Goal: Transaction & Acquisition: Purchase product/service

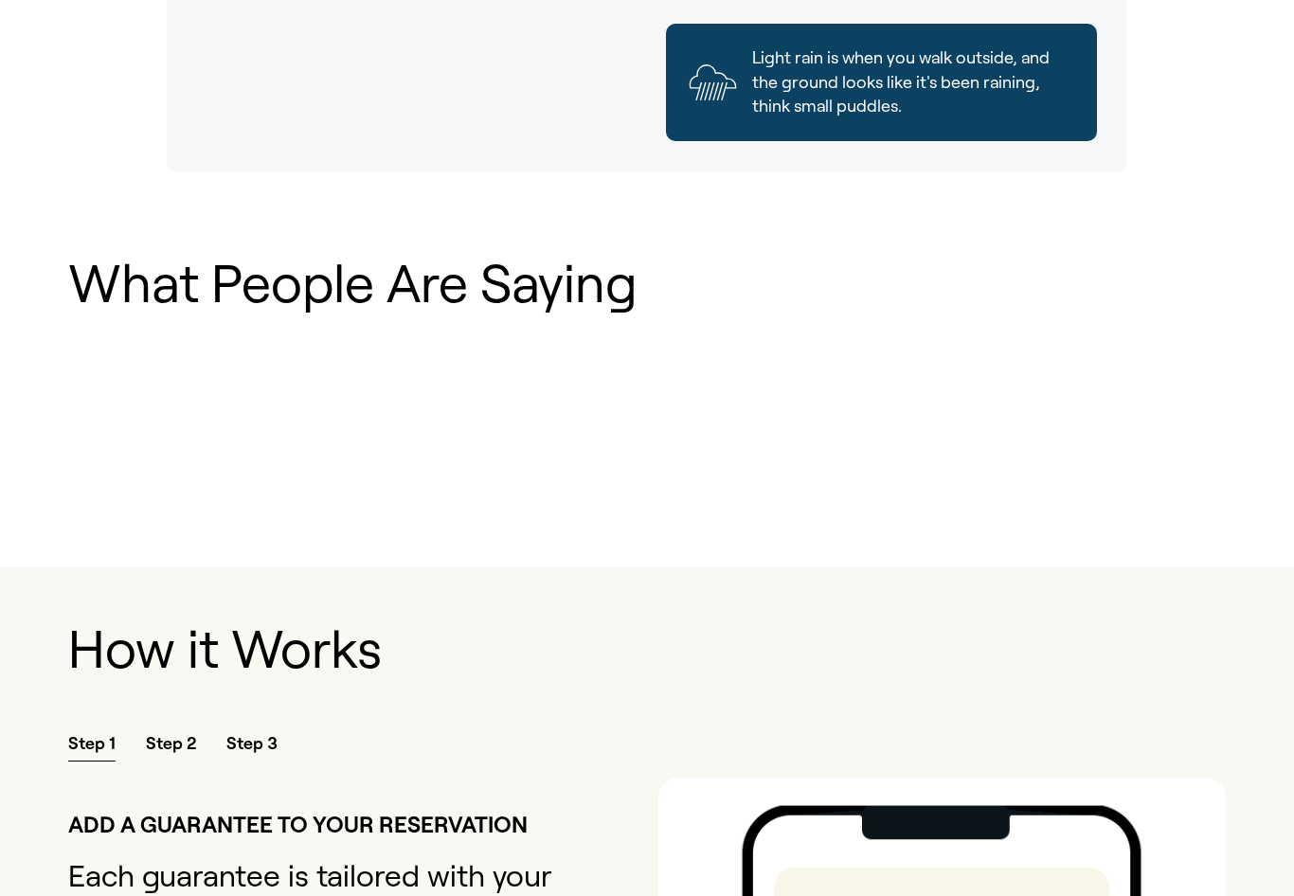
scroll to position [1523, 0]
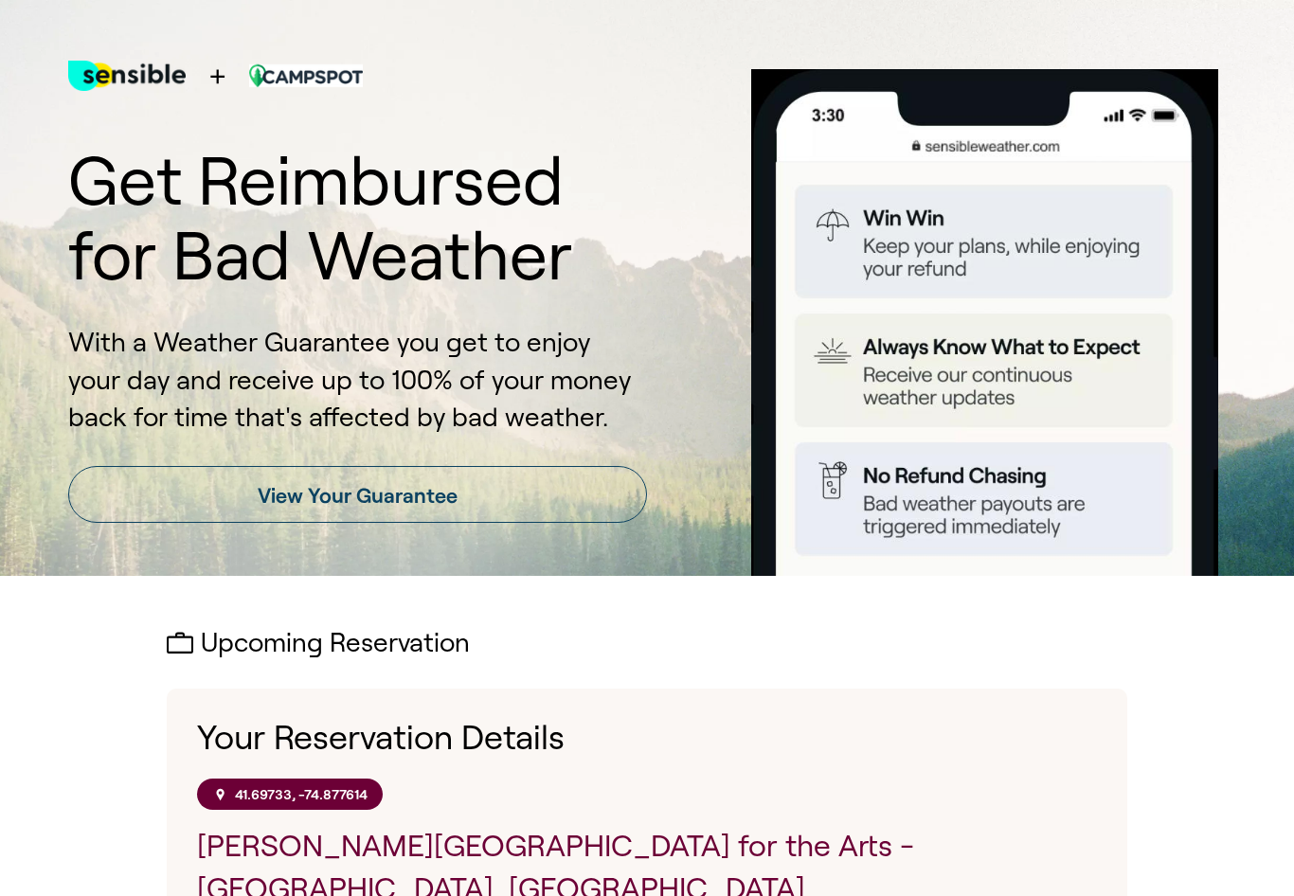
click at [578, 502] on link "View Your Guarantee" at bounding box center [357, 494] width 579 height 57
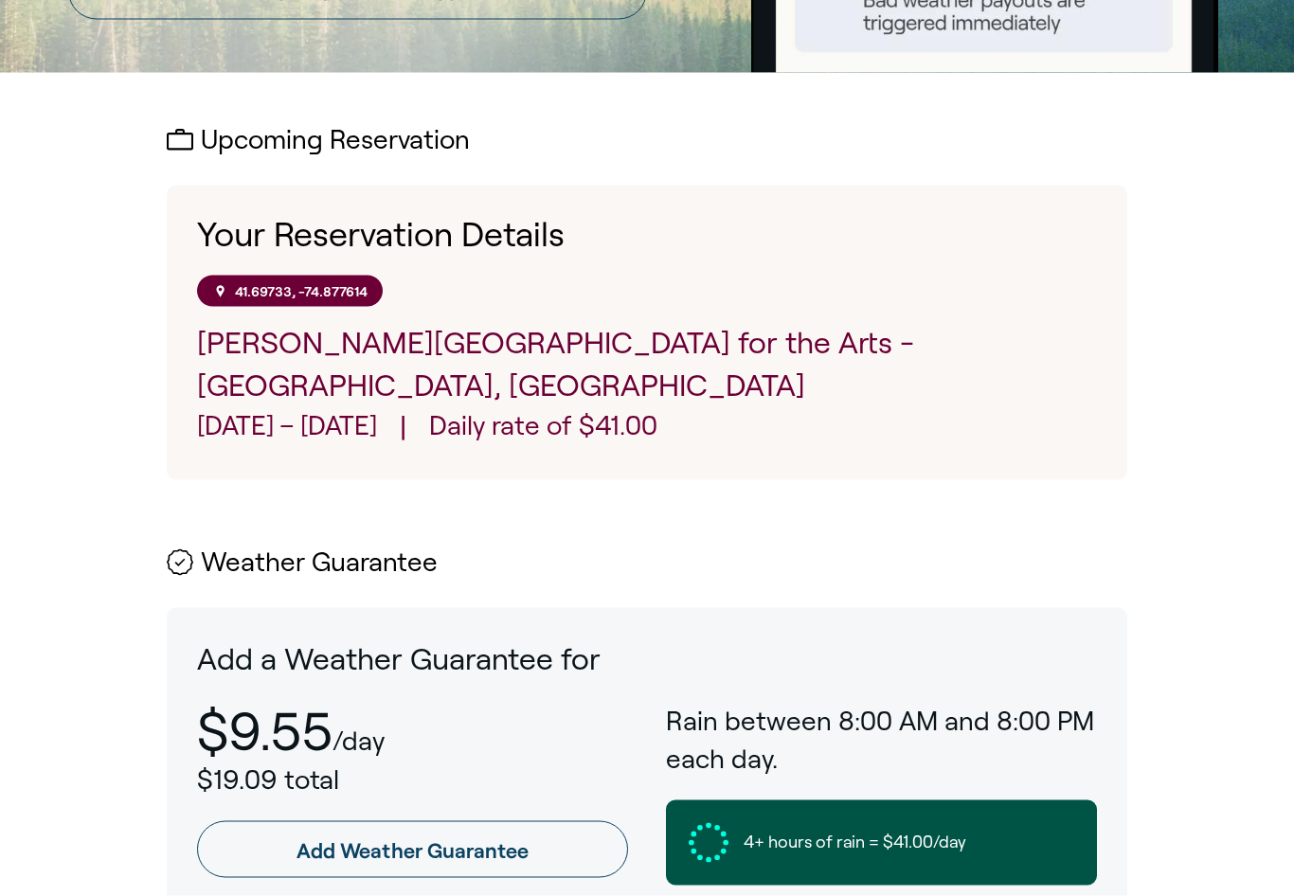
scroll to position [628, 0]
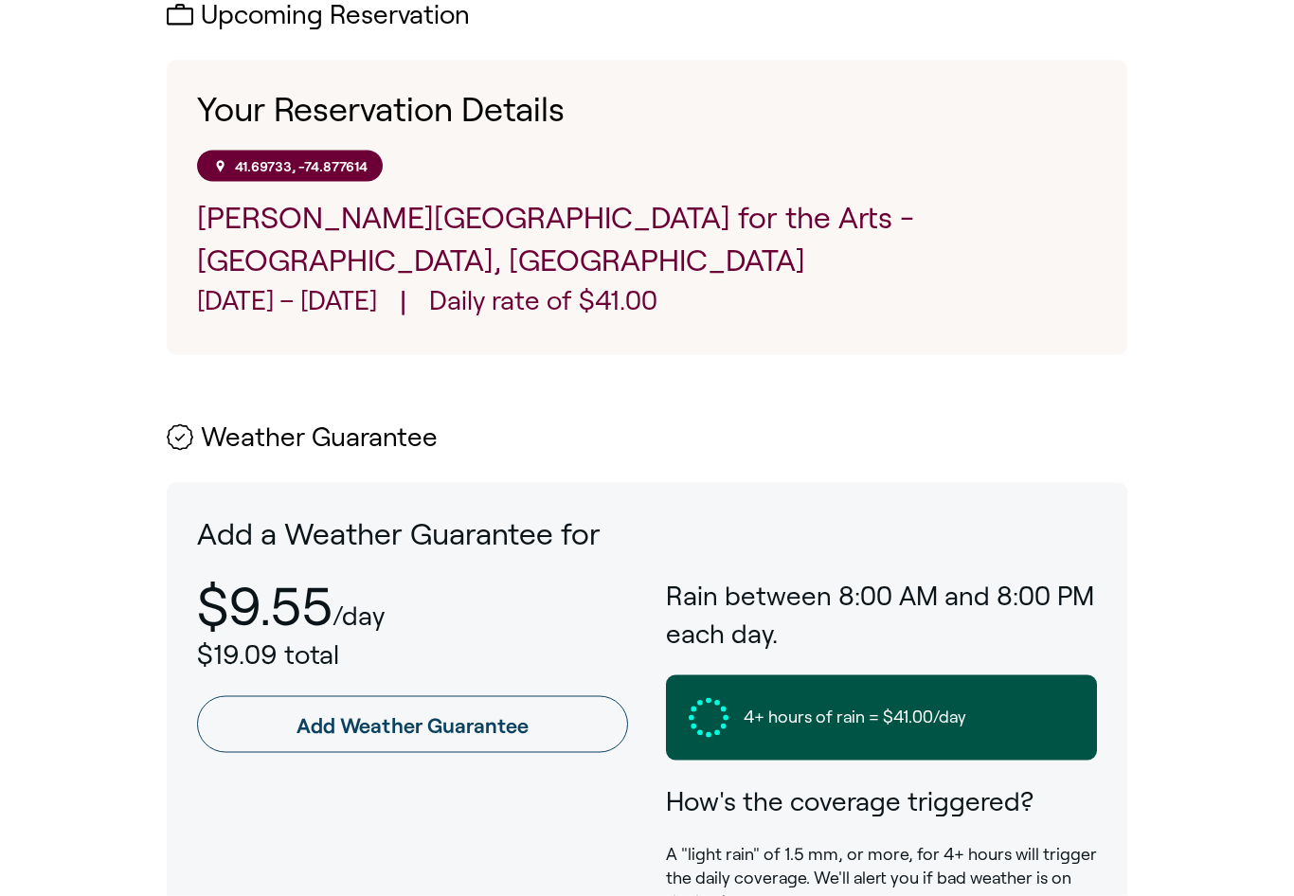
click at [723, 224] on p "[PERSON_NAME][GEOGRAPHIC_DATA] for the Arts - [GEOGRAPHIC_DATA], [GEOGRAPHIC_DA…" at bounding box center [647, 239] width 900 height 85
click at [722, 223] on p "[PERSON_NAME][GEOGRAPHIC_DATA] for the Arts - [GEOGRAPHIC_DATA], [GEOGRAPHIC_DA…" at bounding box center [647, 238] width 900 height 85
click at [237, 165] on p "41.69733, -74.877614" at bounding box center [301, 165] width 133 height 16
click at [192, 423] on icon at bounding box center [180, 436] width 27 height 27
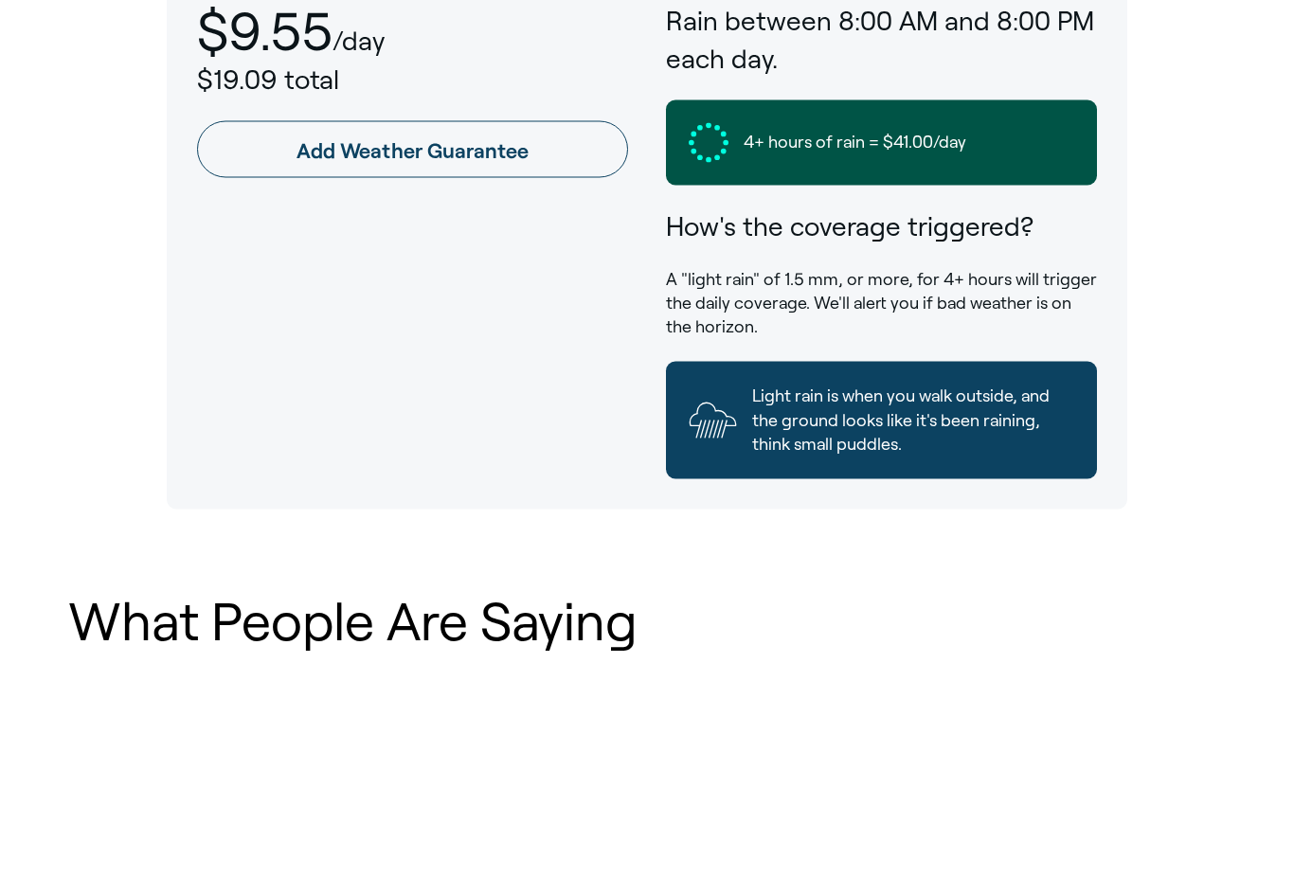
scroll to position [1195, 0]
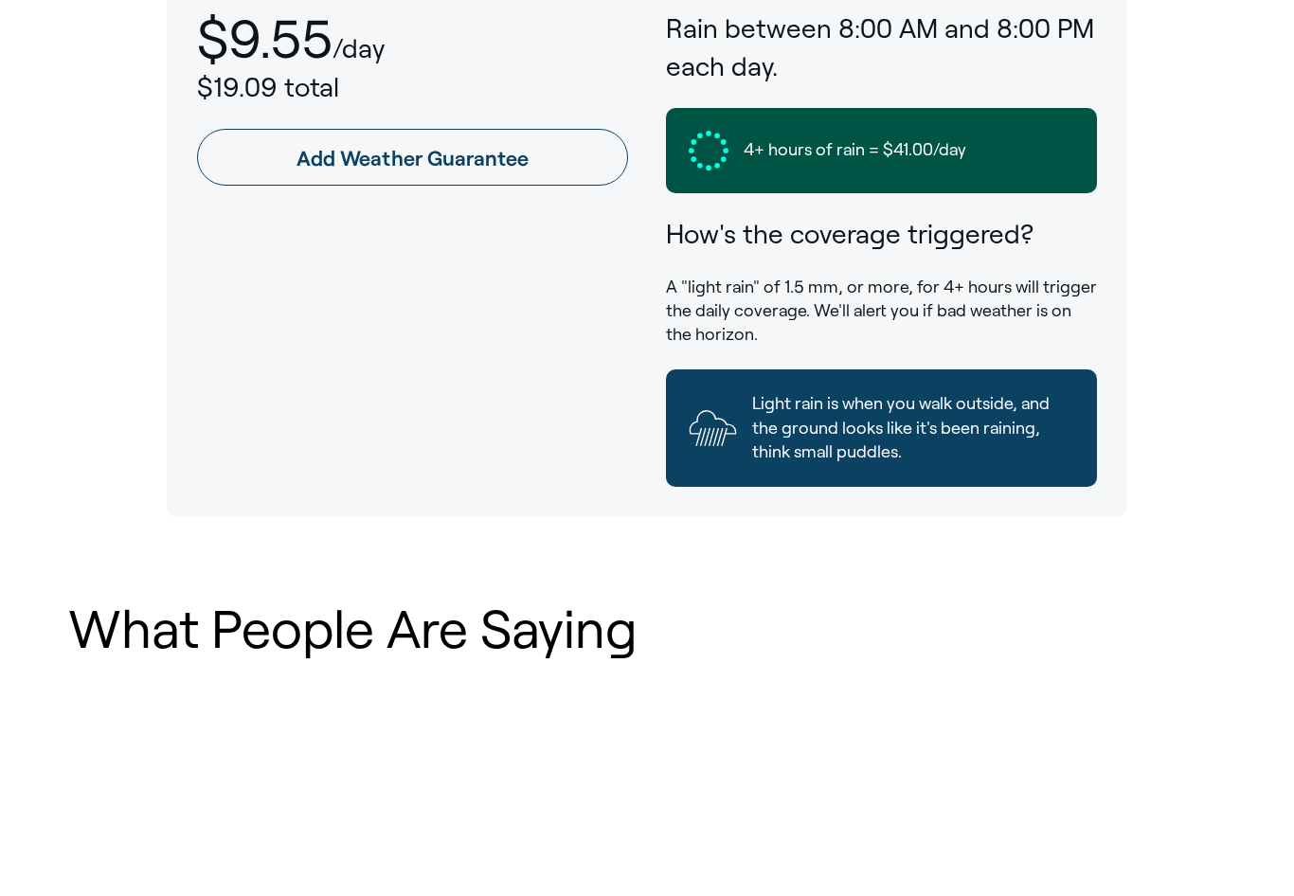
click at [273, 129] on link "Add Weather Guarantee" at bounding box center [412, 157] width 431 height 57
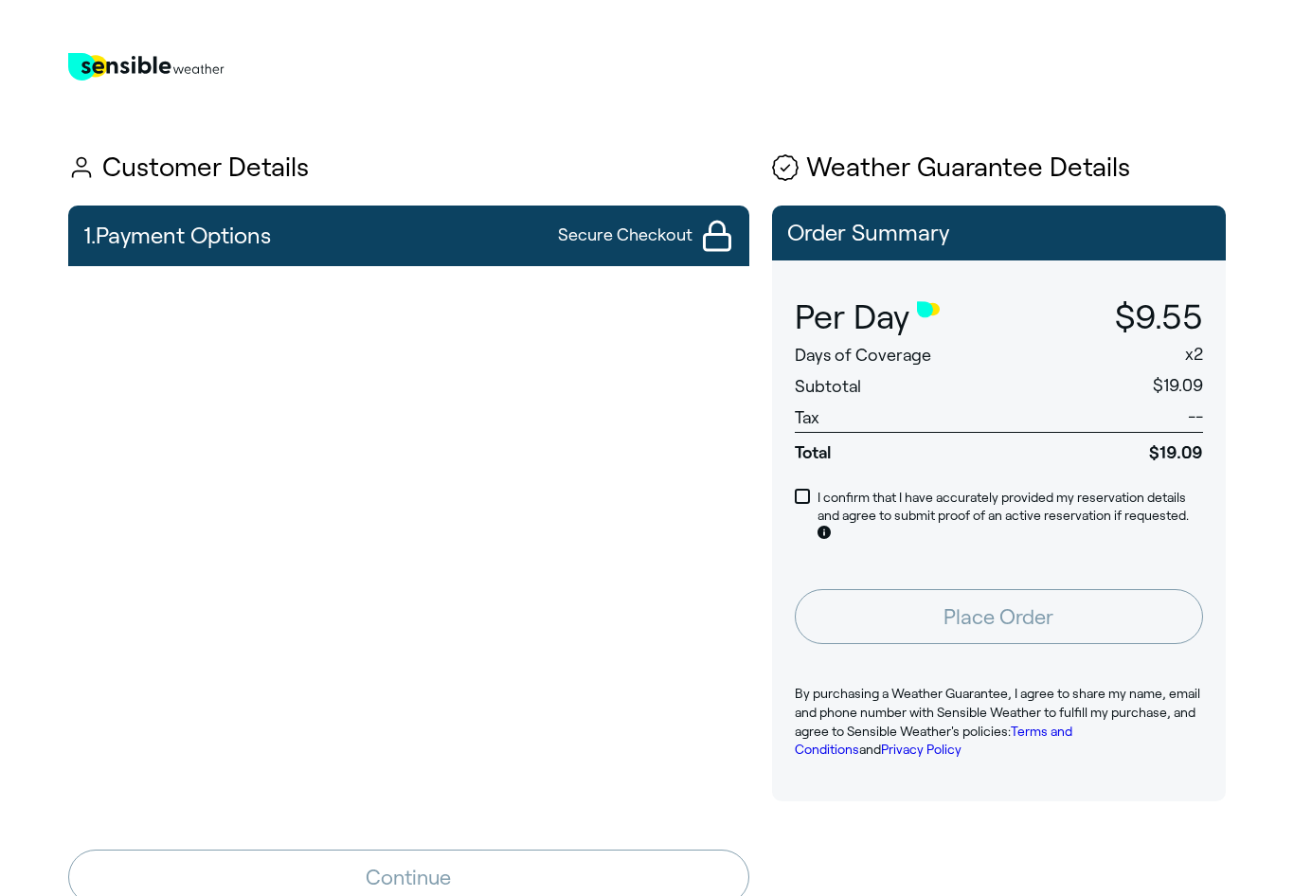
click at [834, 384] on span "Subtotal" at bounding box center [828, 386] width 66 height 19
click at [807, 489] on span at bounding box center [802, 496] width 15 height 15
click at [1195, 354] on span "x 2" at bounding box center [1194, 354] width 18 height 19
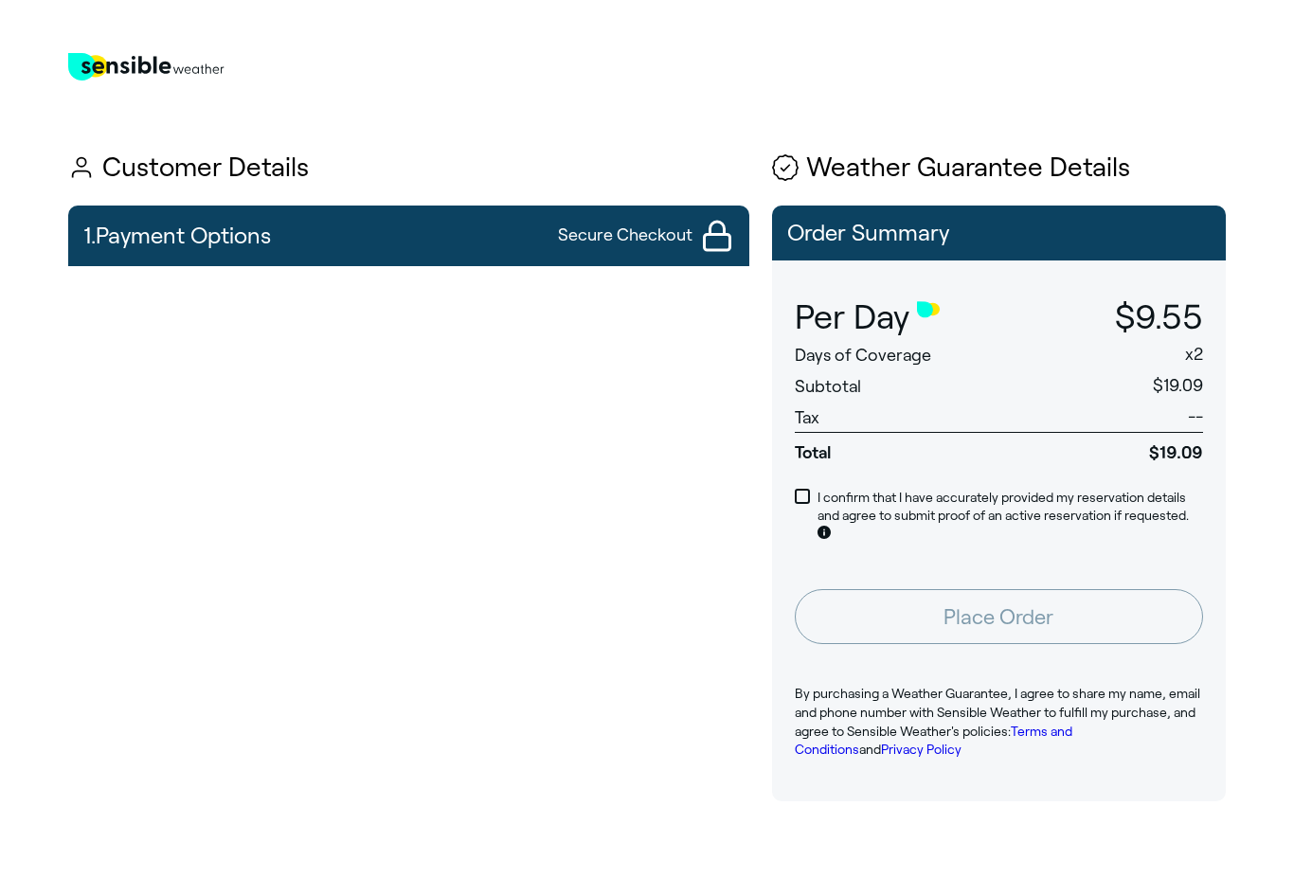
click at [1178, 388] on span "$19.09" at bounding box center [1178, 385] width 50 height 19
click at [871, 350] on span "Days of Coverage" at bounding box center [863, 355] width 136 height 19
click at [63, 306] on main "Sensible Weather Logo Customer Details 1. Payment Options Secure Checkout Conti…" at bounding box center [647, 636] width 1294 height 1227
click at [576, 239] on span "Secure Checkout" at bounding box center [625, 236] width 135 height 24
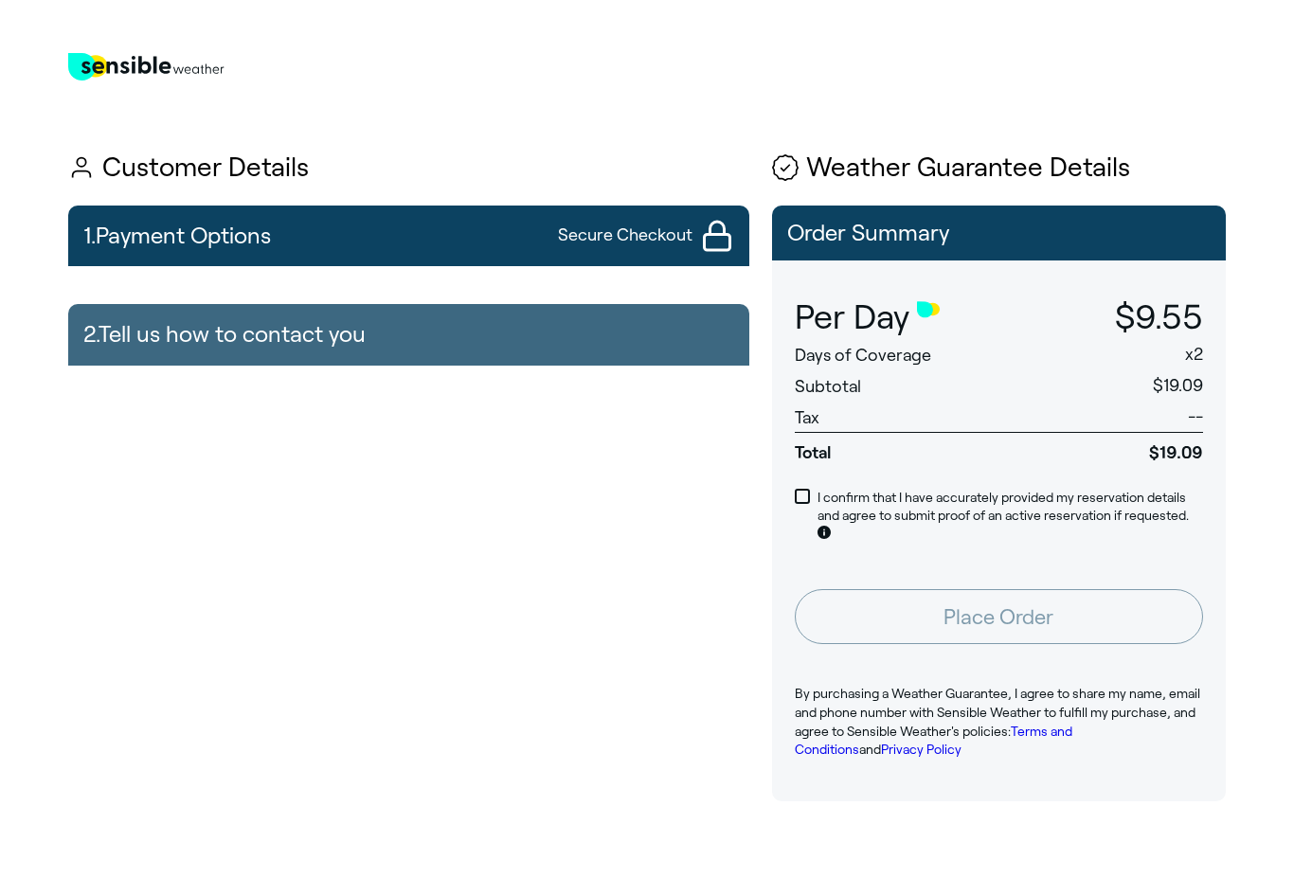
click at [166, 236] on h2 "1. Payment Options" at bounding box center [177, 235] width 188 height 45
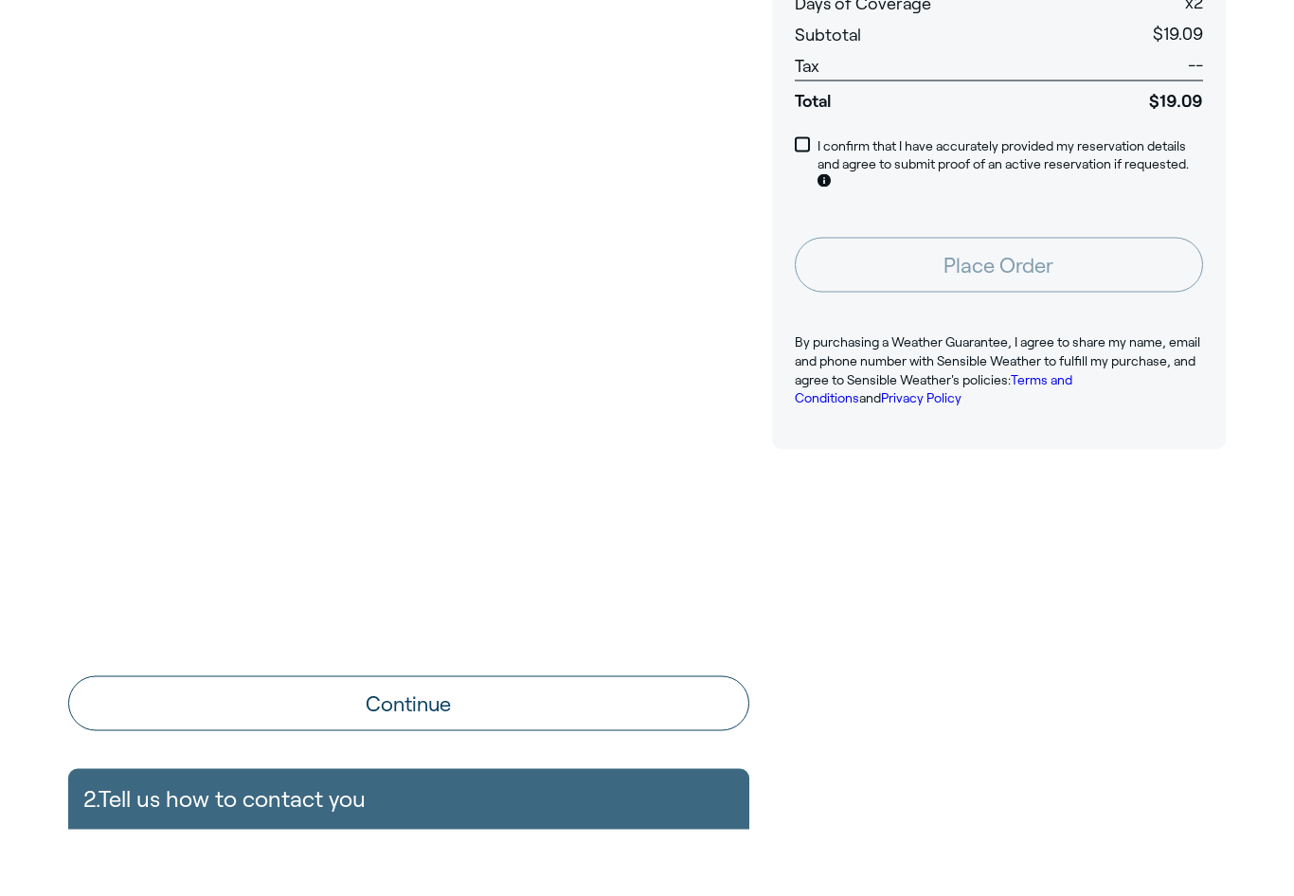
scroll to position [322, 0]
